Goal: Transaction & Acquisition: Purchase product/service

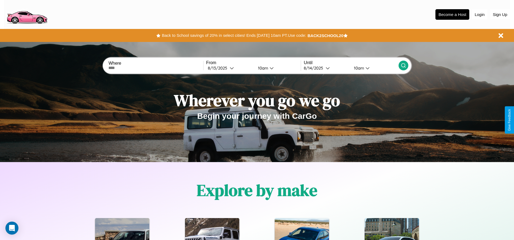
scroll to position [778, 0]
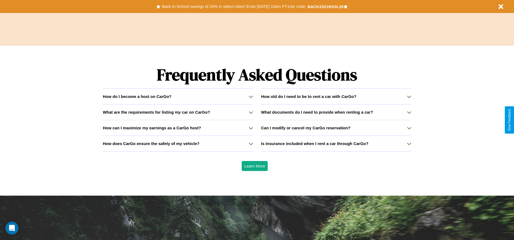
click at [409, 97] on icon at bounding box center [409, 97] width 4 height 4
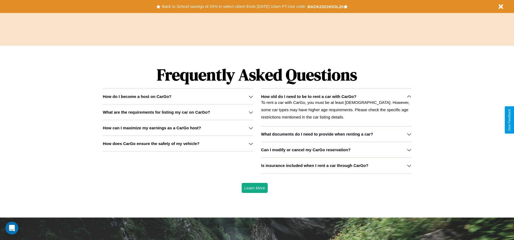
click at [178, 97] on div "How do I become a host on CarGo?" at bounding box center [178, 96] width 150 height 5
click at [178, 128] on h3 "How can I maximize my earnings as a CarGo host?" at bounding box center [152, 128] width 98 height 5
click at [178, 144] on h3 "How does CarGo ensure the safety of my vehicle?" at bounding box center [151, 144] width 97 height 5
click at [336, 134] on h3 "What documents do I need to provide when renting a car?" at bounding box center [317, 134] width 112 height 5
click at [234, 7] on button "Back to School savings of 20% in select cities! Ends 9/1 at 10am PT. Use code:" at bounding box center [233, 7] width 147 height 8
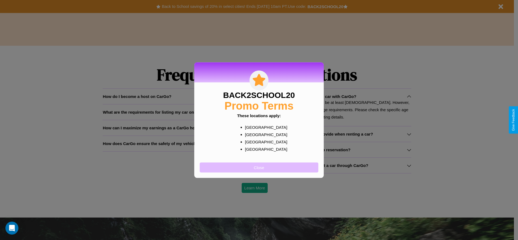
click at [259, 168] on button "Close" at bounding box center [259, 168] width 119 height 10
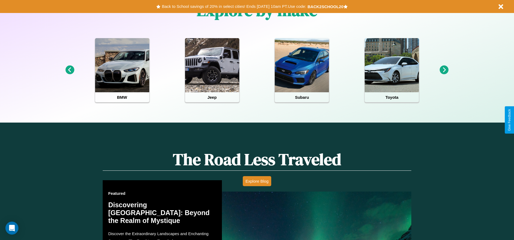
scroll to position [0, 0]
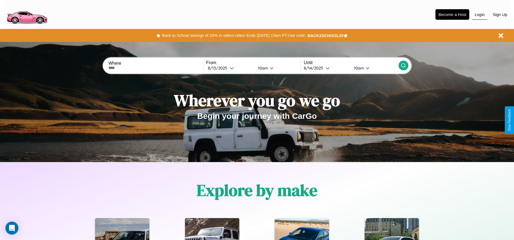
click at [480, 14] on button "Login" at bounding box center [479, 14] width 15 height 10
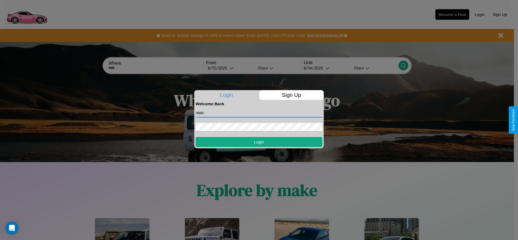
click at [259, 113] on input "text" at bounding box center [259, 113] width 127 height 9
type input "**********"
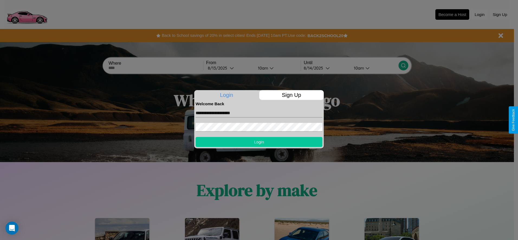
click at [259, 142] on button "Login" at bounding box center [259, 142] width 127 height 10
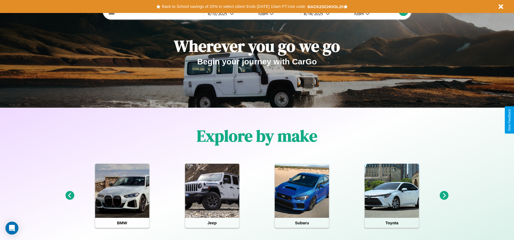
scroll to position [113, 0]
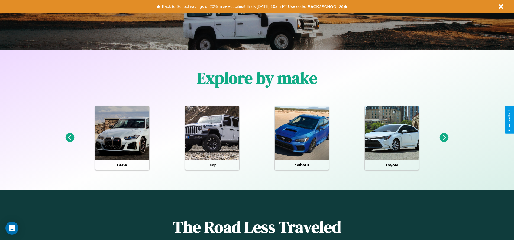
click at [70, 138] on icon at bounding box center [69, 137] width 9 height 9
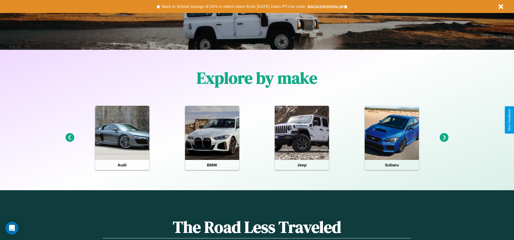
click at [444, 138] on icon at bounding box center [444, 137] width 9 height 9
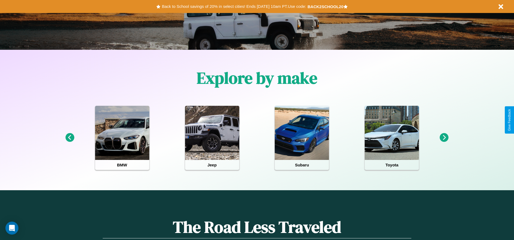
click at [444, 138] on icon at bounding box center [444, 137] width 9 height 9
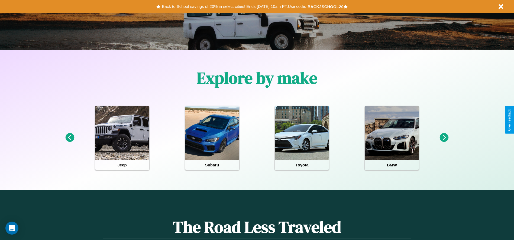
click at [444, 138] on icon at bounding box center [444, 137] width 9 height 9
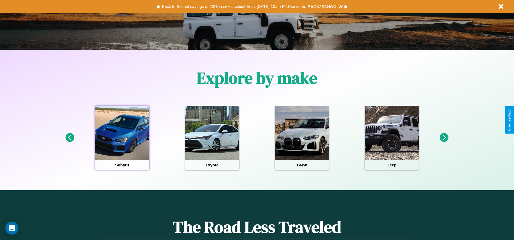
click at [122, 138] on div at bounding box center [122, 133] width 54 height 54
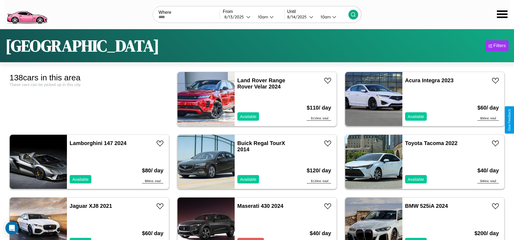
scroll to position [1696, 0]
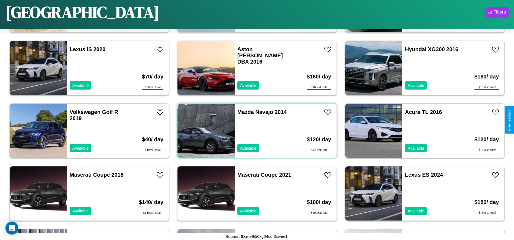
click at [255, 131] on div "Mazda Navajo 2014 Available" at bounding box center [266, 131] width 63 height 54
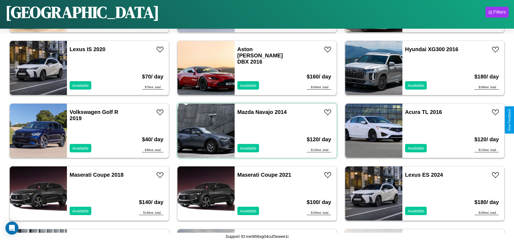
click at [255, 131] on div "Mazda Navajo 2014 Available" at bounding box center [266, 131] width 63 height 54
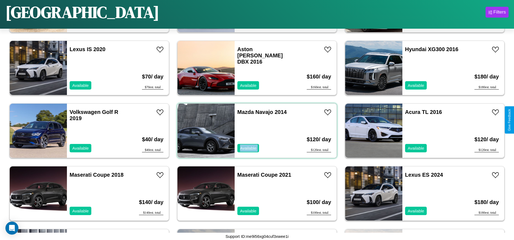
click at [255, 131] on div "Mazda Navajo 2014 Available" at bounding box center [266, 131] width 63 height 54
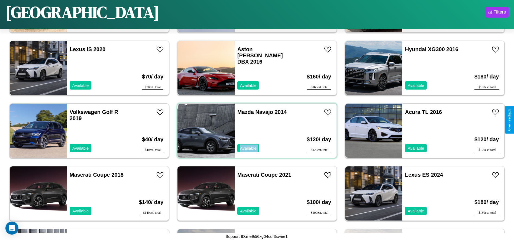
click at [255, 131] on div "Mazda Navajo 2014 Available" at bounding box center [266, 131] width 63 height 54
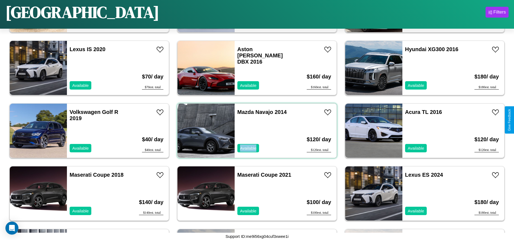
click at [255, 131] on div "Mazda Navajo 2014 Available" at bounding box center [266, 131] width 63 height 54
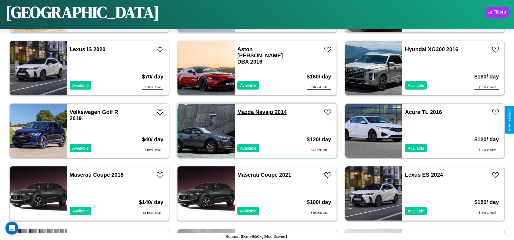
click at [244, 112] on link "Mazda Navajo 2014" at bounding box center [261, 112] width 49 height 6
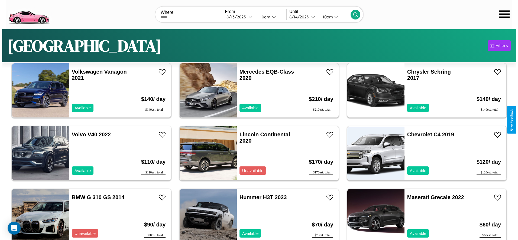
scroll to position [0, 0]
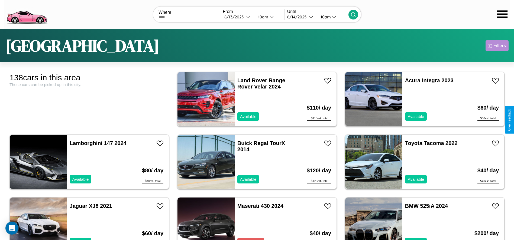
click at [497, 46] on div "Filters" at bounding box center [500, 45] width 12 height 5
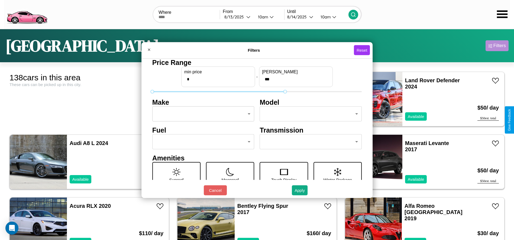
type input "***"
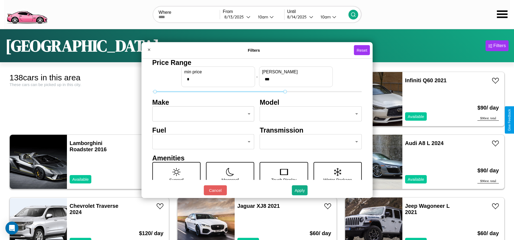
type input "*"
click at [202, 114] on body "CarGo Where From 8 / 13 / 2025 10am Until 8 / 14 / 2025 10am Los Angeles Filter…" at bounding box center [257, 137] width 514 height 274
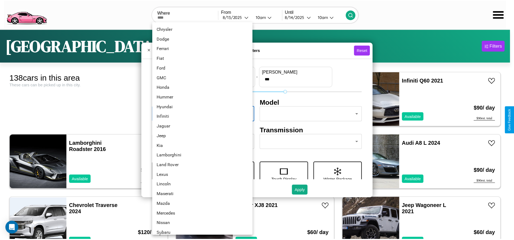
scroll to position [141, 0]
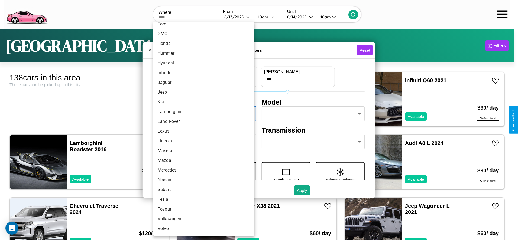
click at [202, 141] on li "Lincoln" at bounding box center [203, 141] width 101 height 10
type input "*******"
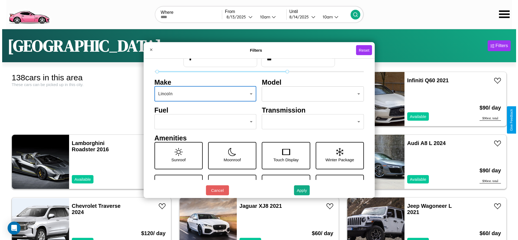
scroll to position [23, 0]
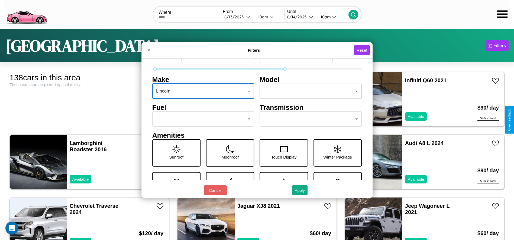
click at [202, 119] on body "CarGo Where From 8 / 13 / 2025 10am Until 8 / 14 / 2025 10am Los Angeles Filter…" at bounding box center [257, 137] width 514 height 274
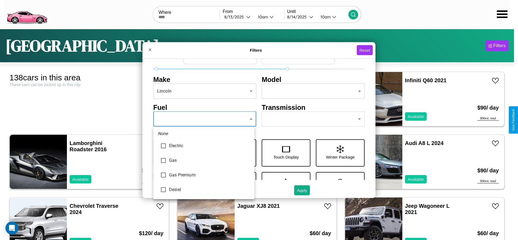
type input "***"
click at [204, 119] on div at bounding box center [259, 120] width 518 height 240
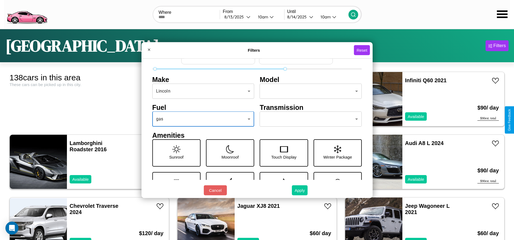
click at [300, 191] on button "Apply" at bounding box center [300, 191] width 16 height 10
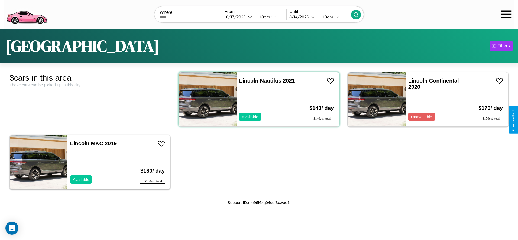
click at [247, 81] on link "Lincoln Nautilus 2021" at bounding box center [267, 81] width 56 height 6
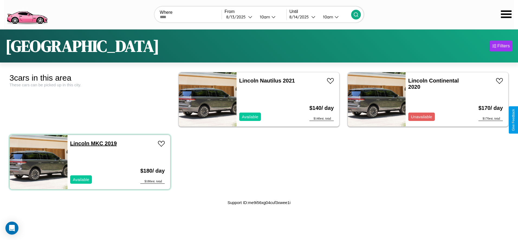
click at [79, 143] on link "Lincoln MKC 2019" at bounding box center [93, 144] width 47 height 6
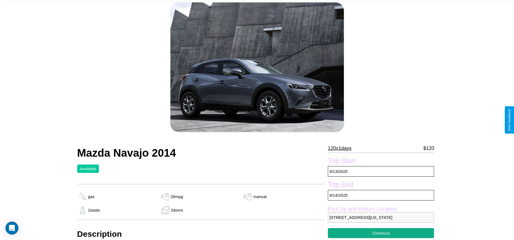
scroll to position [55, 0]
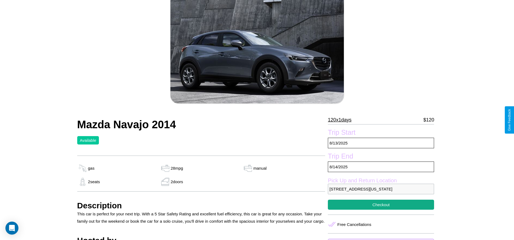
click at [342, 120] on p "120 x 1 days" at bounding box center [340, 120] width 24 height 9
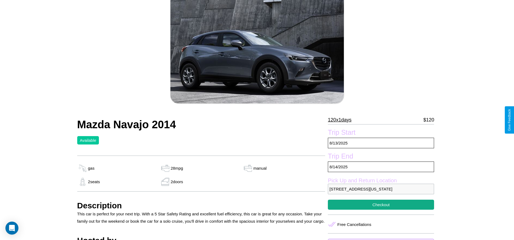
click at [342, 120] on p "120 x 1 days" at bounding box center [340, 120] width 24 height 9
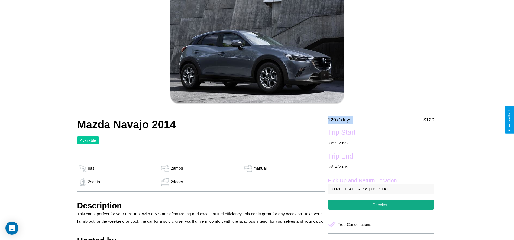
click at [342, 120] on p "120 x 1 days" at bounding box center [340, 120] width 24 height 9
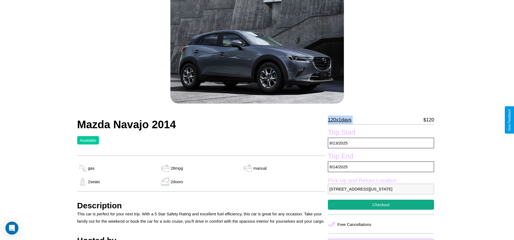
click at [342, 120] on p "120 x 1 days" at bounding box center [340, 120] width 24 height 9
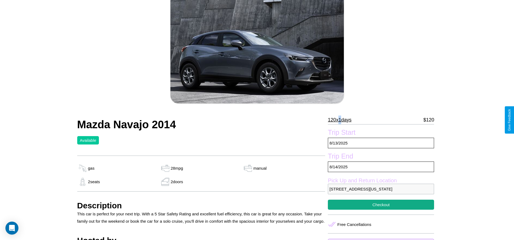
click at [342, 120] on p "120 x 1 days" at bounding box center [340, 120] width 24 height 9
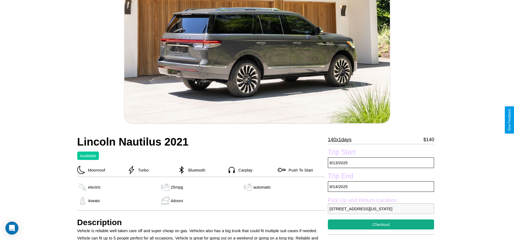
scroll to position [237, 0]
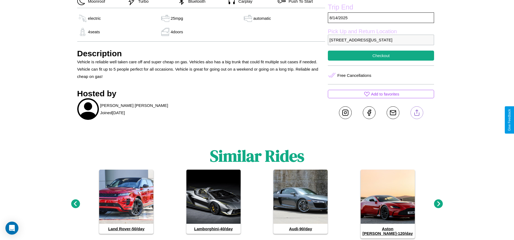
click at [417, 114] on line at bounding box center [417, 112] width 0 height 4
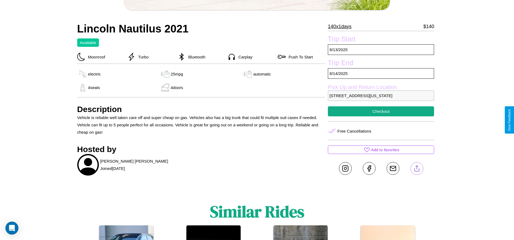
scroll to position [180, 0]
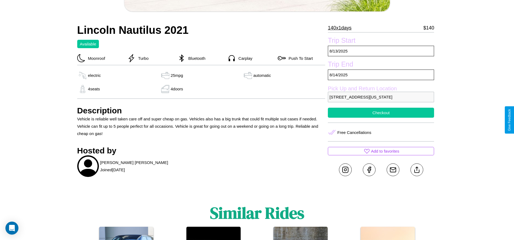
click at [381, 118] on button "Checkout" at bounding box center [381, 113] width 106 height 10
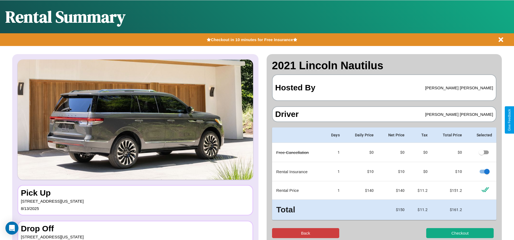
click at [306, 233] on button "Back" at bounding box center [306, 234] width 68 height 10
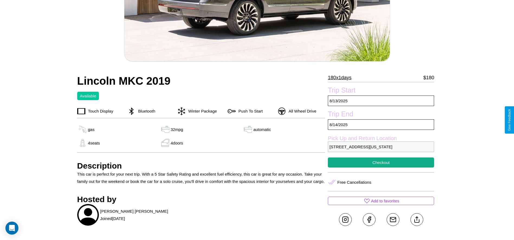
scroll to position [161, 0]
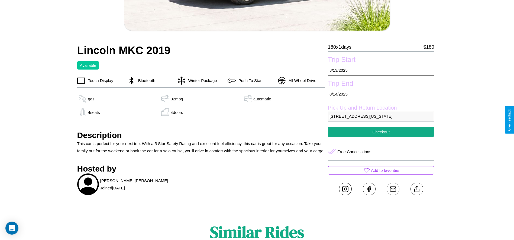
click at [381, 120] on p "[STREET_ADDRESS][US_STATE]" at bounding box center [381, 116] width 106 height 11
click at [381, 120] on p "6613 Broadway Los Angeles California 47425 United States" at bounding box center [381, 116] width 106 height 11
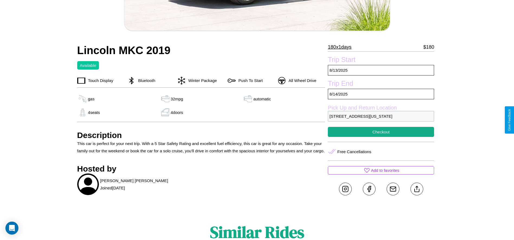
click at [381, 120] on p "6613 Broadway Los Angeles California 47425 United States" at bounding box center [381, 116] width 106 height 11
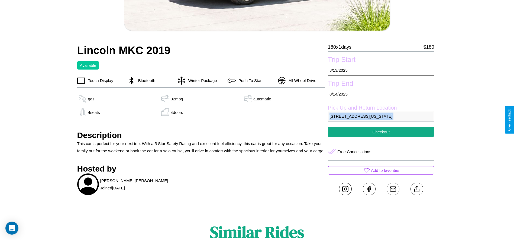
click at [381, 120] on p "6613 Broadway Los Angeles California 47425 United States" at bounding box center [381, 116] width 106 height 11
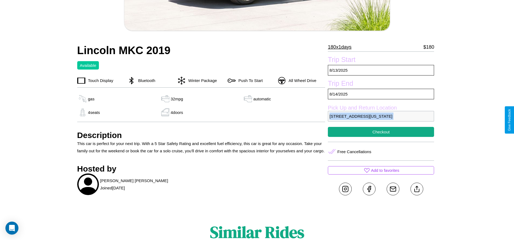
click at [381, 120] on p "6613 Broadway Los Angeles California 47425 United States" at bounding box center [381, 116] width 106 height 11
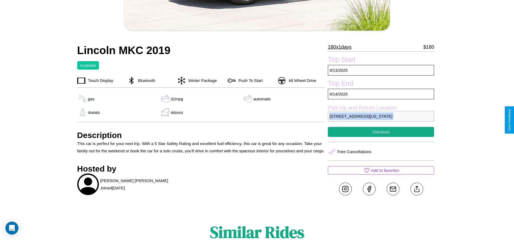
click at [381, 120] on p "6613 Broadway Los Angeles California 47425 United States" at bounding box center [381, 116] width 106 height 11
